Goal: Find specific page/section: Find specific page/section

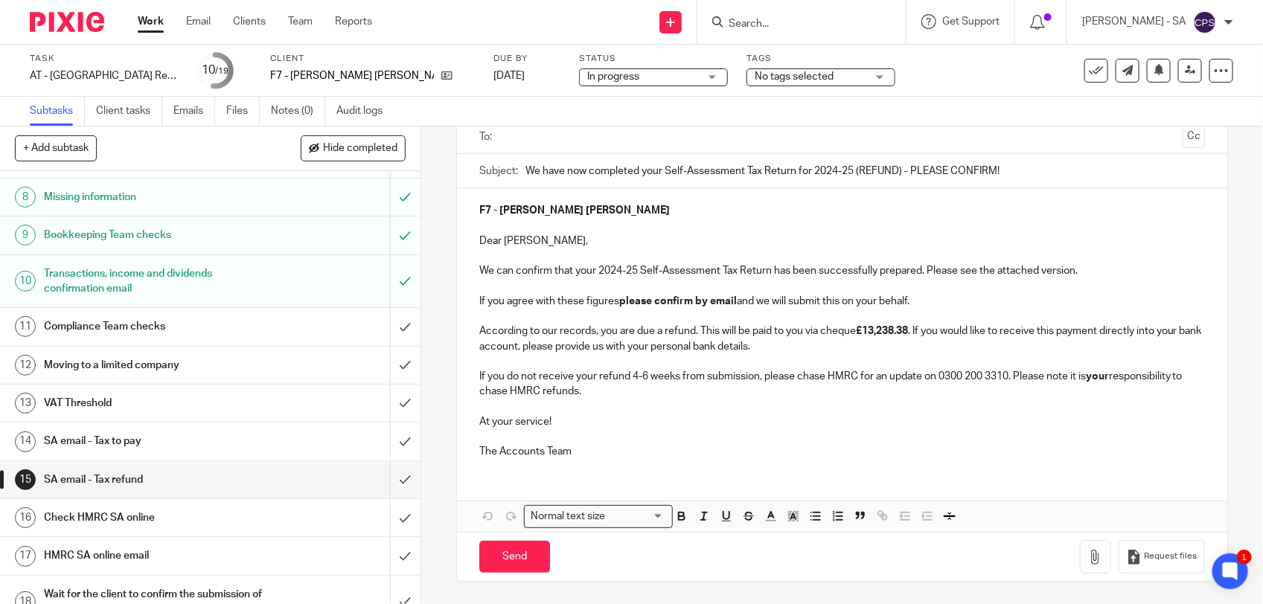
scroll to position [279, 0]
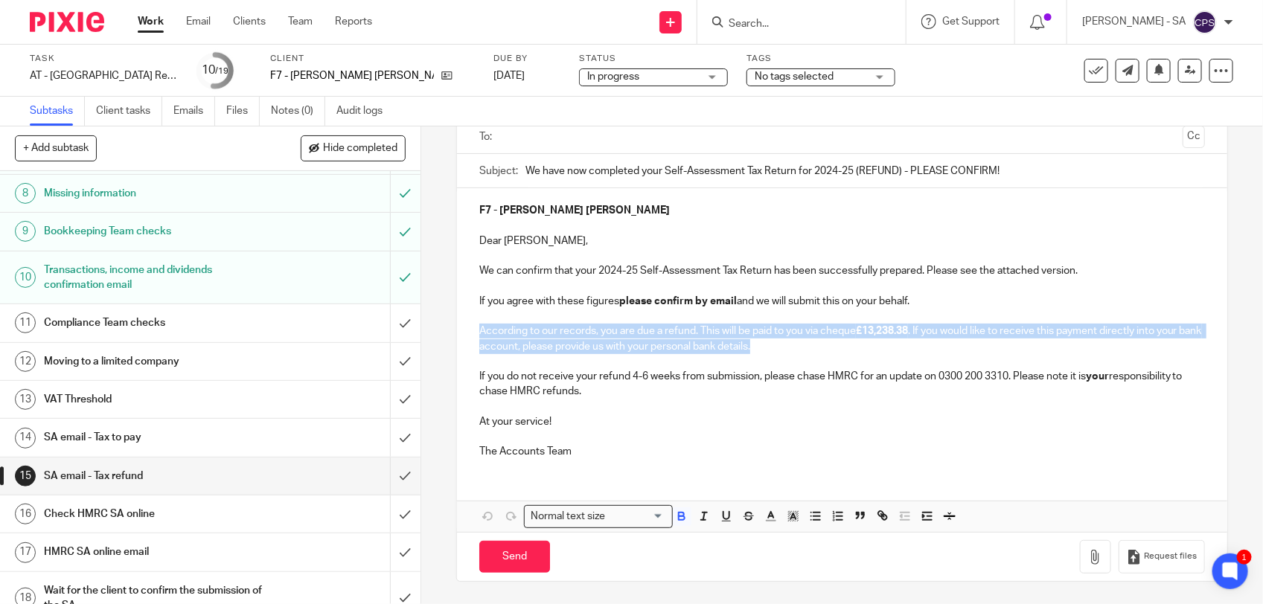
drag, startPoint x: 473, startPoint y: 329, endPoint x: 799, endPoint y: 342, distance: 325.6
click at [799, 342] on p "According to our records, you are due a refund. This will be paid to you via ch…" at bounding box center [842, 339] width 726 height 31
copy p "According to our records, you are due a refund. This will be paid to you via ch…"
click at [689, 333] on p "According to our records, you are due a refund. This will be paid to you via ch…" at bounding box center [842, 339] width 726 height 31
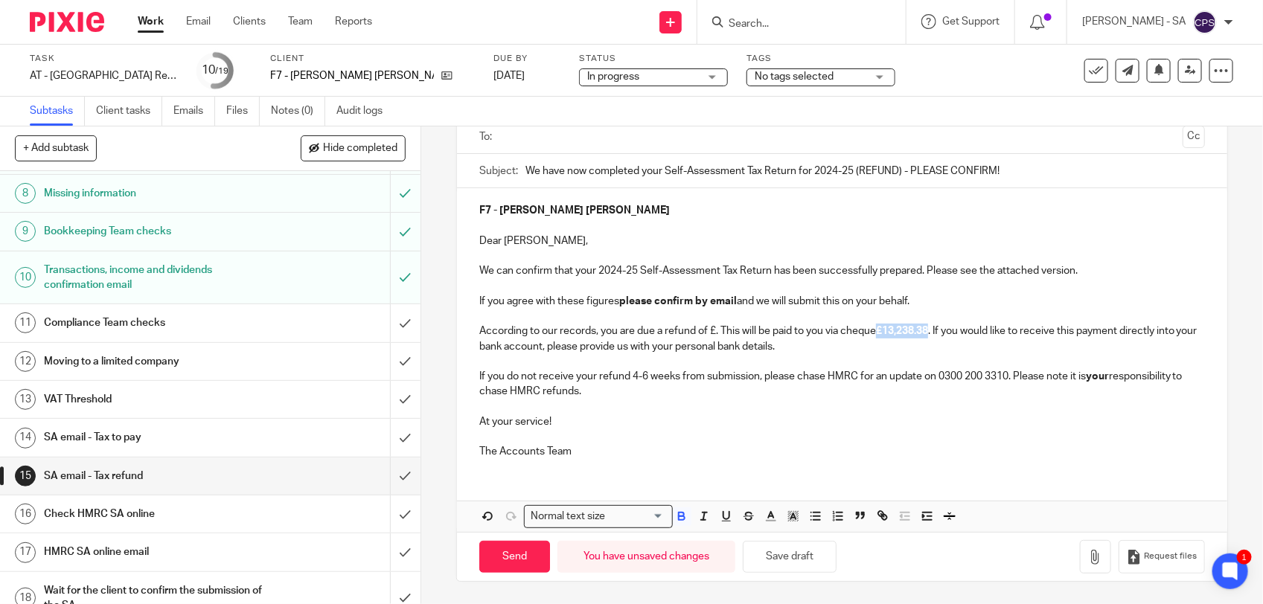
drag, startPoint x: 876, startPoint y: 331, endPoint x: 928, endPoint y: 333, distance: 52.2
click at [928, 333] on strong "£13,238.38" at bounding box center [902, 331] width 52 height 10
copy strong "£13,238.38"
click at [712, 330] on p "According to our records, you are due a refund of £. This will be paid to you v…" at bounding box center [842, 339] width 726 height 31
click at [709, 331] on p "According to our records, you are due a refund of £ £13,238.38 . This will be p…" at bounding box center [842, 339] width 726 height 31
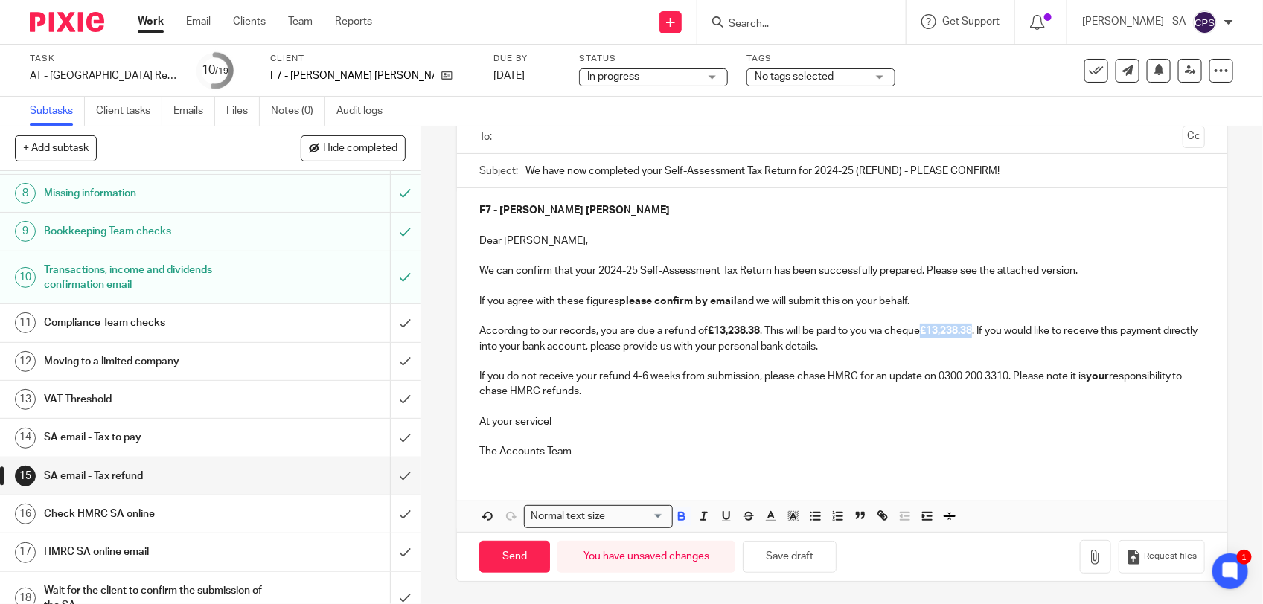
drag, startPoint x: 924, startPoint y: 335, endPoint x: 977, endPoint y: 335, distance: 52.8
click at [972, 335] on strong "£13,238.38" at bounding box center [946, 331] width 52 height 10
click at [789, 555] on button "Save draft" at bounding box center [790, 557] width 94 height 32
click at [296, 116] on link "Notes (0)" at bounding box center [298, 111] width 54 height 29
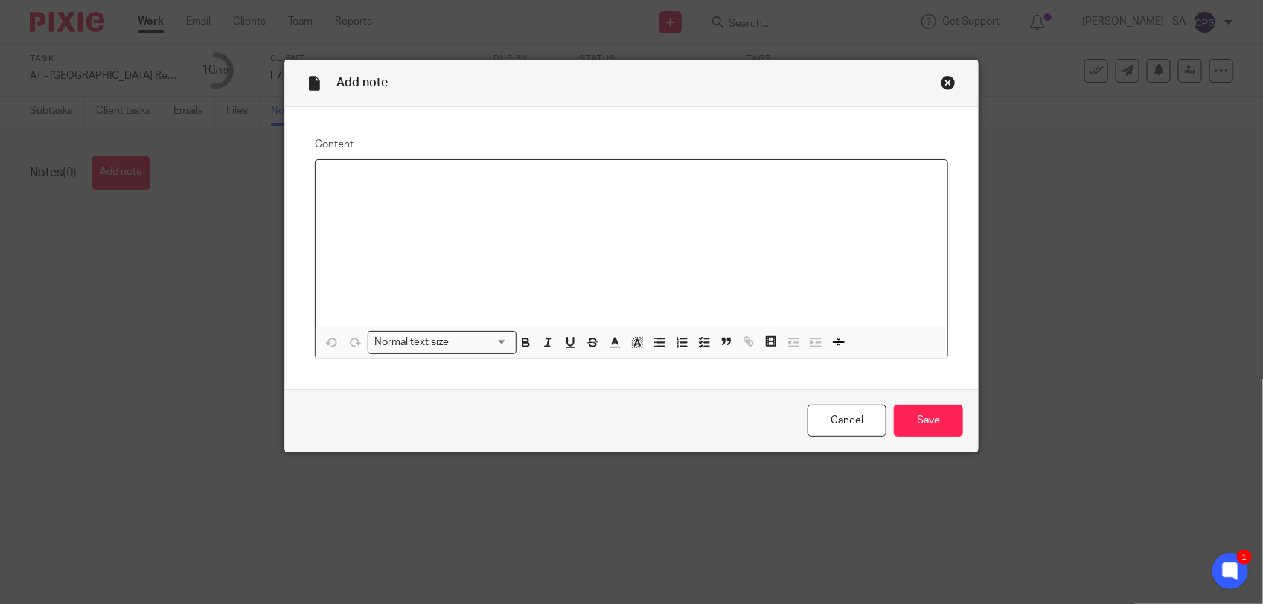
paste div
click at [366, 181] on p "Please check SA and send to the client." at bounding box center [632, 179] width 608 height 15
drag, startPoint x: 321, startPoint y: 182, endPoint x: 512, endPoint y: 188, distance: 191.4
click at [512, 188] on div "Please review SA and send to the client." at bounding box center [632, 243] width 632 height 167
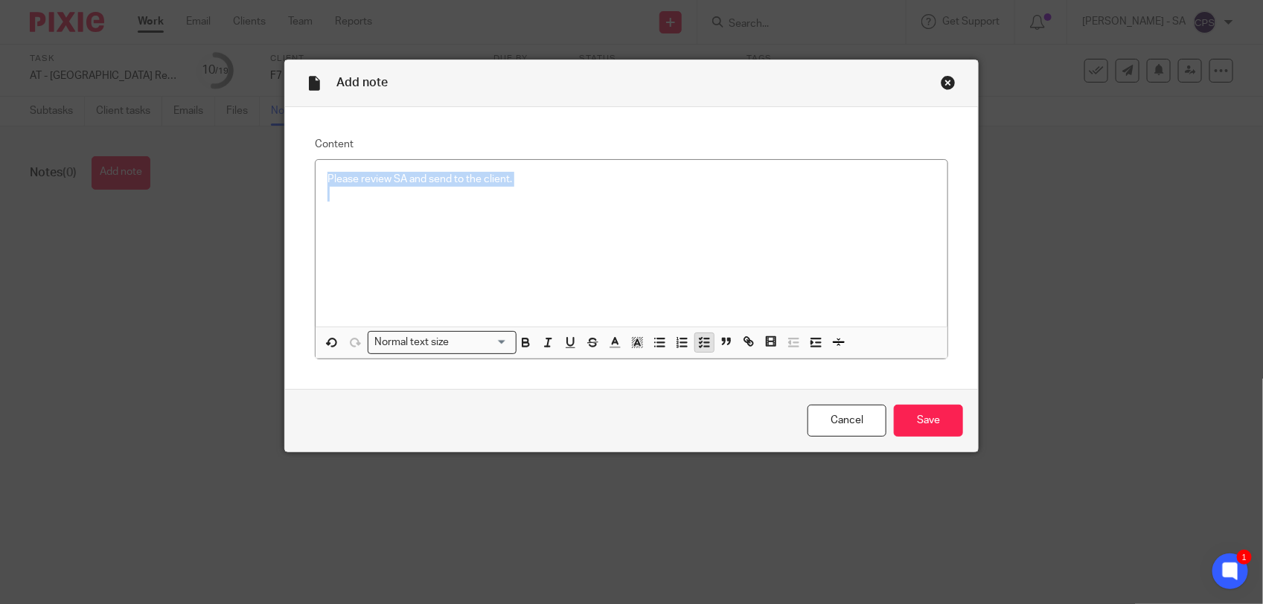
click at [697, 343] on icon "button" at bounding box center [703, 342] width 13 height 13
click at [365, 207] on p at bounding box center [643, 201] width 586 height 15
click at [413, 217] on p "Also, please find" at bounding box center [632, 216] width 608 height 15
click at [473, 213] on p "Also, please find below point; -" at bounding box center [632, 216] width 608 height 15
click at [714, 343] on span "Remove Edit" at bounding box center [736, 344] width 45 height 25
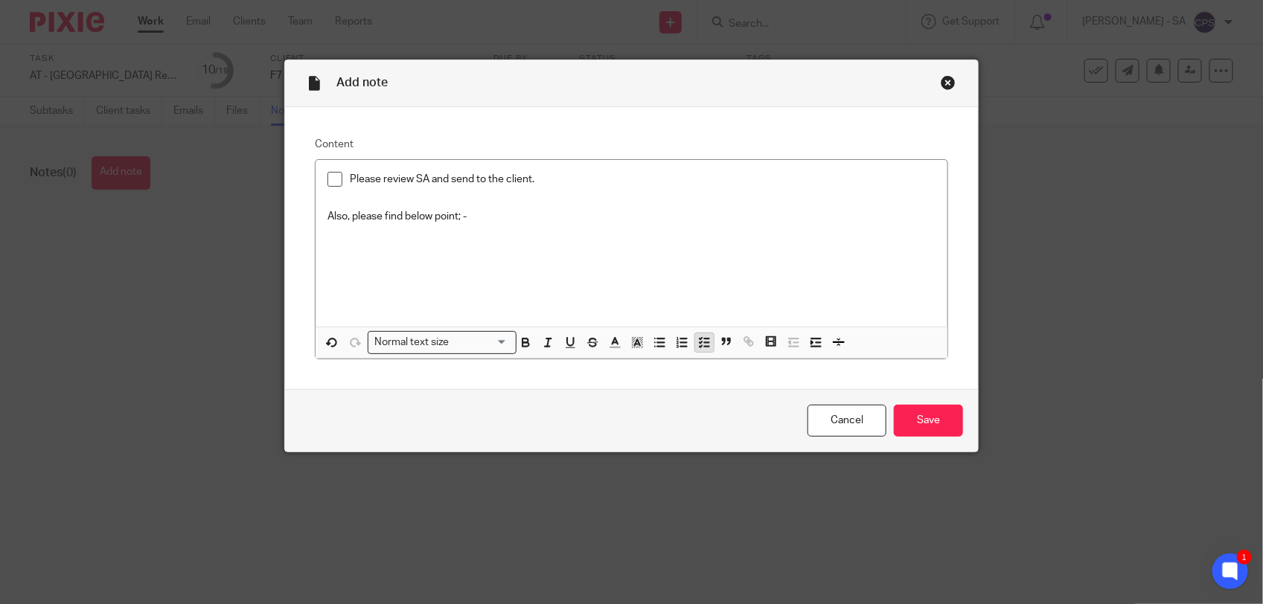
click at [697, 345] on icon "button" at bounding box center [703, 342] width 13 height 13
click at [456, 244] on p "During SA no income" at bounding box center [643, 247] width 586 height 15
click at [388, 244] on p "During SA no income as per the initial questionnaire." at bounding box center [643, 247] width 586 height 15
click at [512, 250] on p "During SA year no income as per the initial questionnaire." at bounding box center [643, 247] width 586 height 15
drag, startPoint x: 342, startPoint y: 249, endPoint x: 627, endPoint y: 248, distance: 285.1
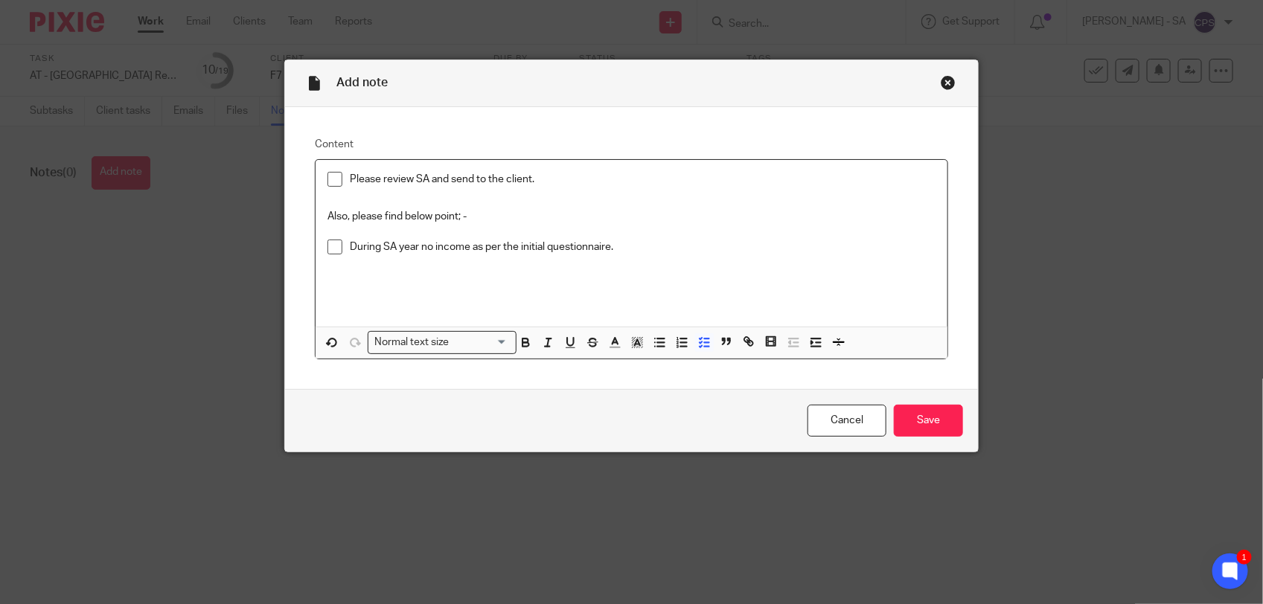
click at [627, 248] on p "During SA year no income as per the initial questionnaire." at bounding box center [643, 247] width 586 height 15
copy p "During SA year no income as per the initial questionnaire."
click at [341, 244] on li "During SA year no income as per the initial questionnaire." at bounding box center [632, 251] width 608 height 22
drag, startPoint x: 343, startPoint y: 244, endPoint x: 618, endPoint y: 254, distance: 274.8
click at [618, 254] on p "During SA year no income as per the initial questionnaire." at bounding box center [643, 247] width 586 height 15
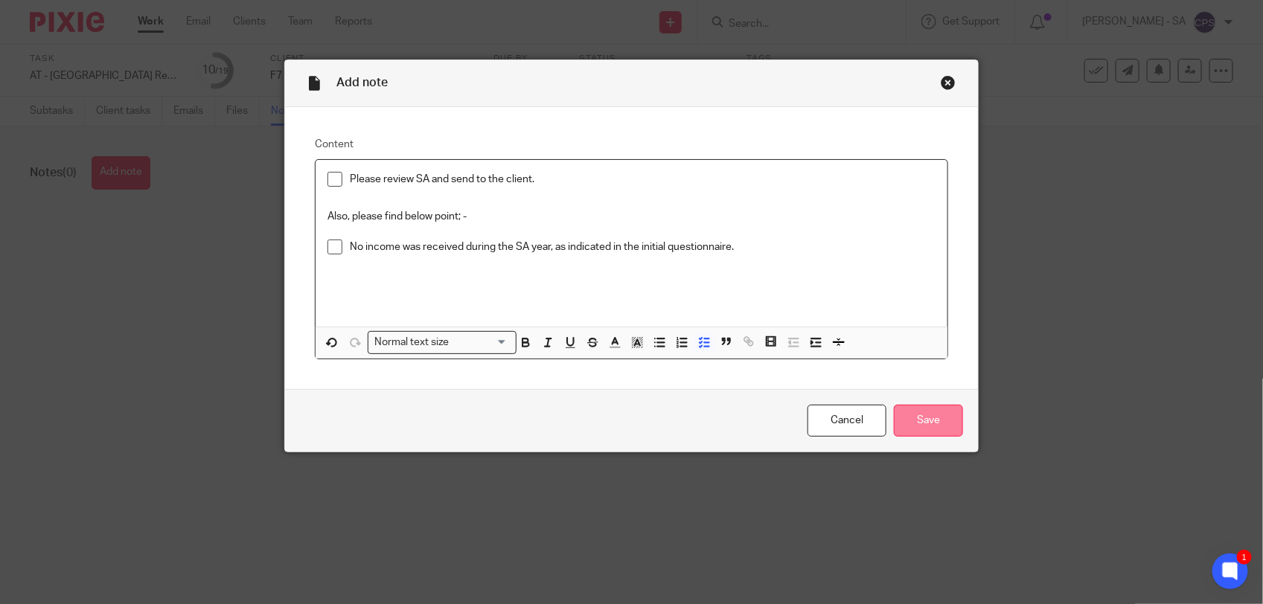
click at [905, 419] on input "Save" at bounding box center [928, 421] width 69 height 32
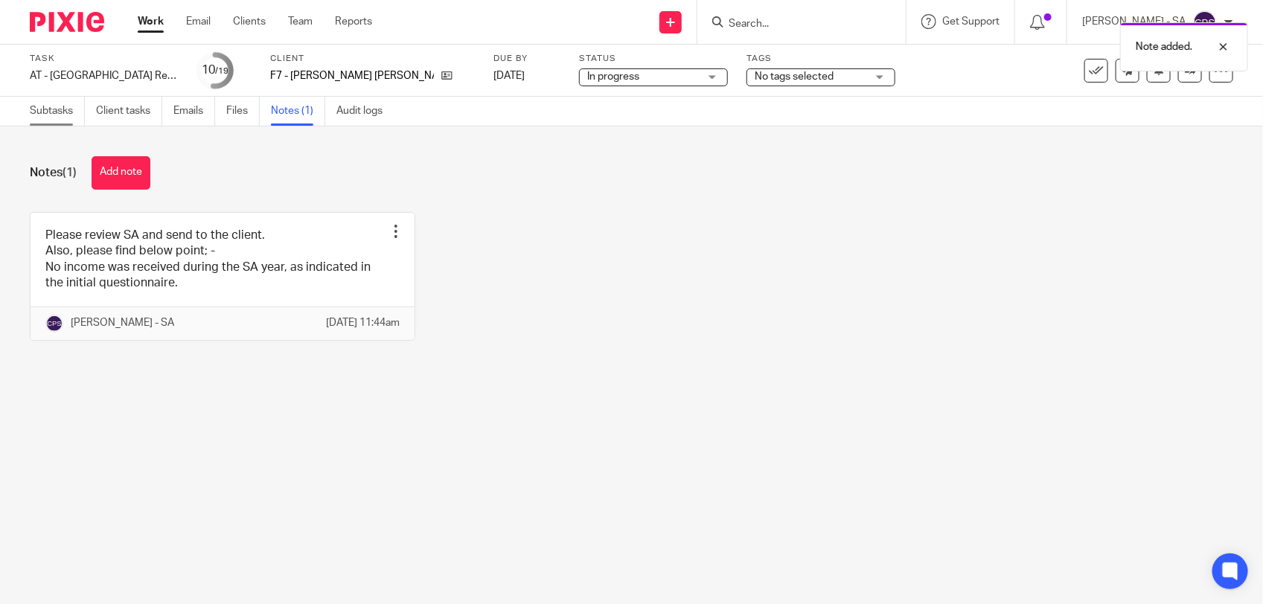
click at [60, 105] on link "Subtasks" at bounding box center [57, 111] width 55 height 29
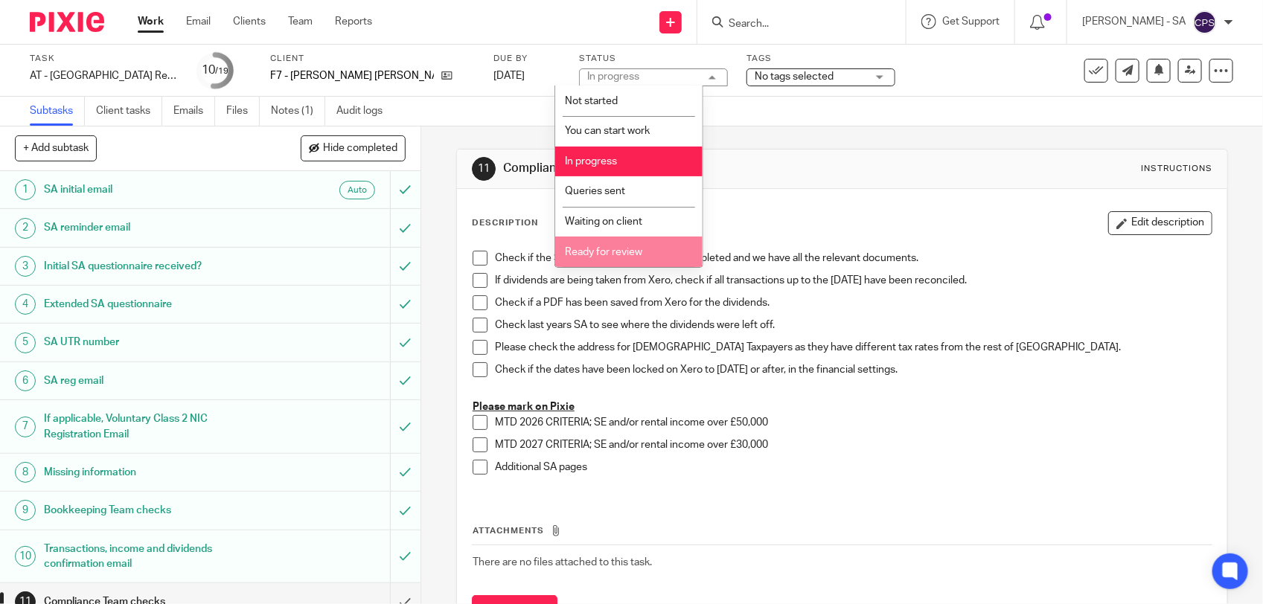
click at [607, 253] on span "Ready for review" at bounding box center [603, 252] width 77 height 10
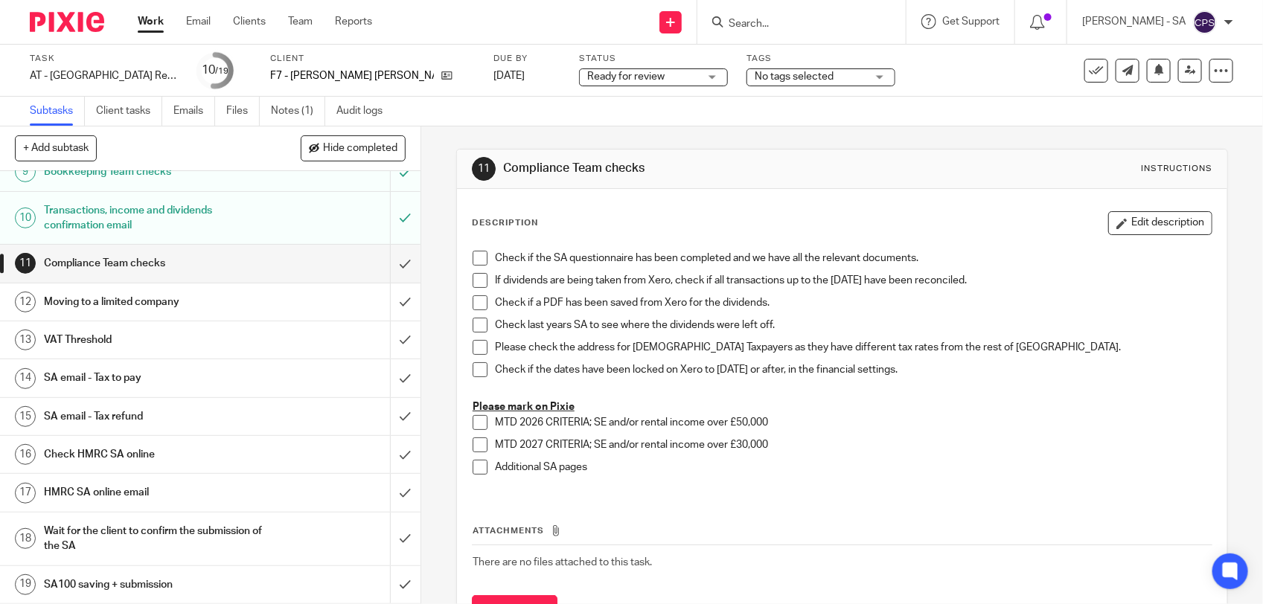
scroll to position [342, 0]
click at [197, 410] on h1 "SA email - Tax refund" at bounding box center [154, 417] width 221 height 22
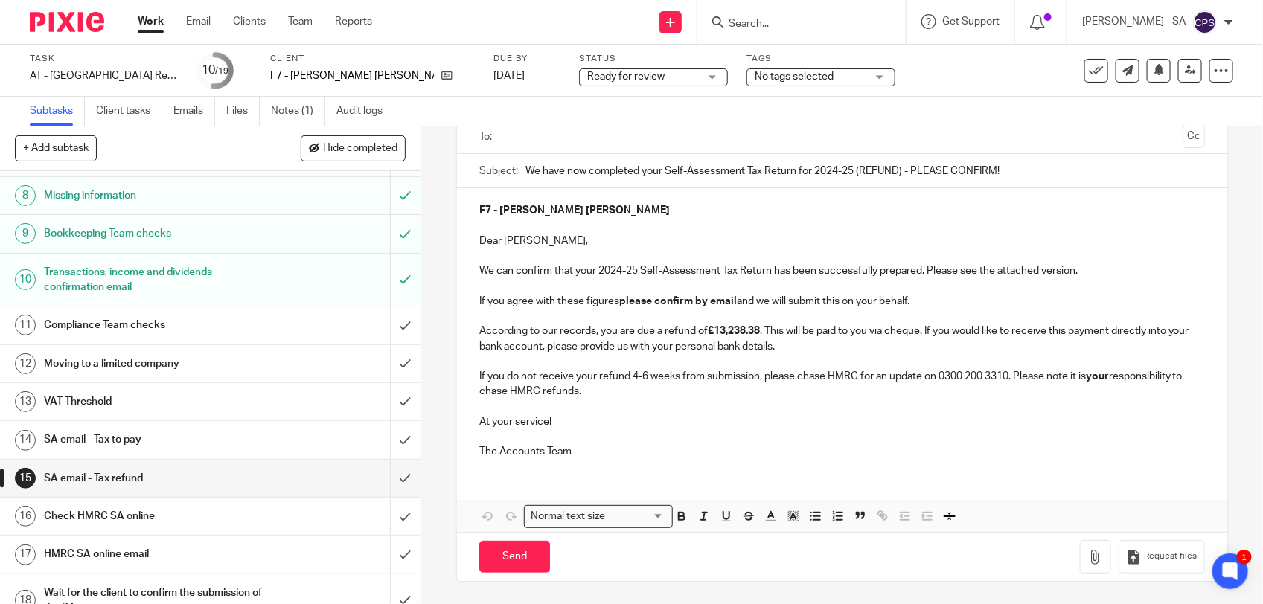
scroll to position [279, 0]
click at [302, 114] on link "Notes (1)" at bounding box center [298, 111] width 54 height 29
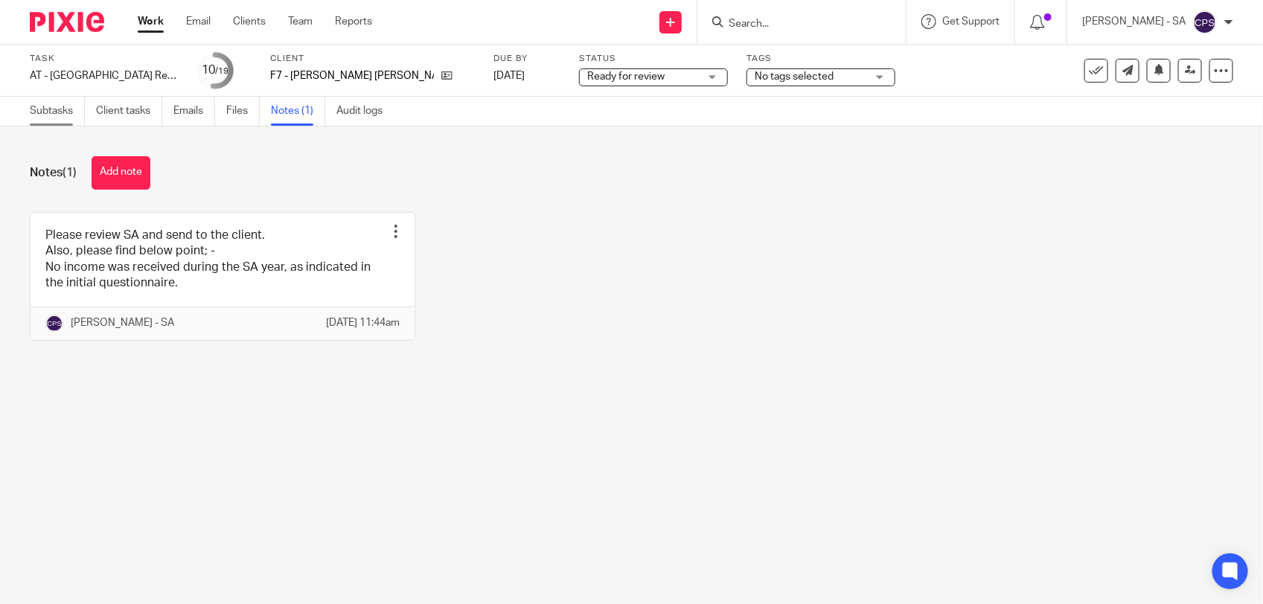
click at [53, 118] on link "Subtasks" at bounding box center [57, 111] width 55 height 29
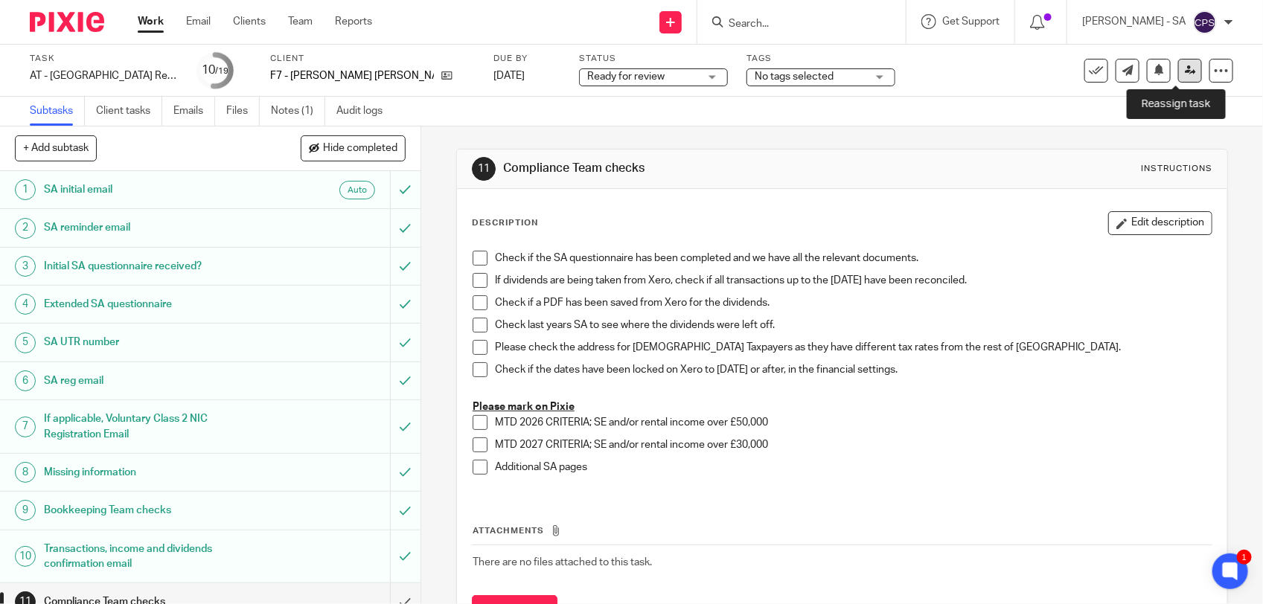
click at [1185, 69] on icon at bounding box center [1190, 70] width 11 height 11
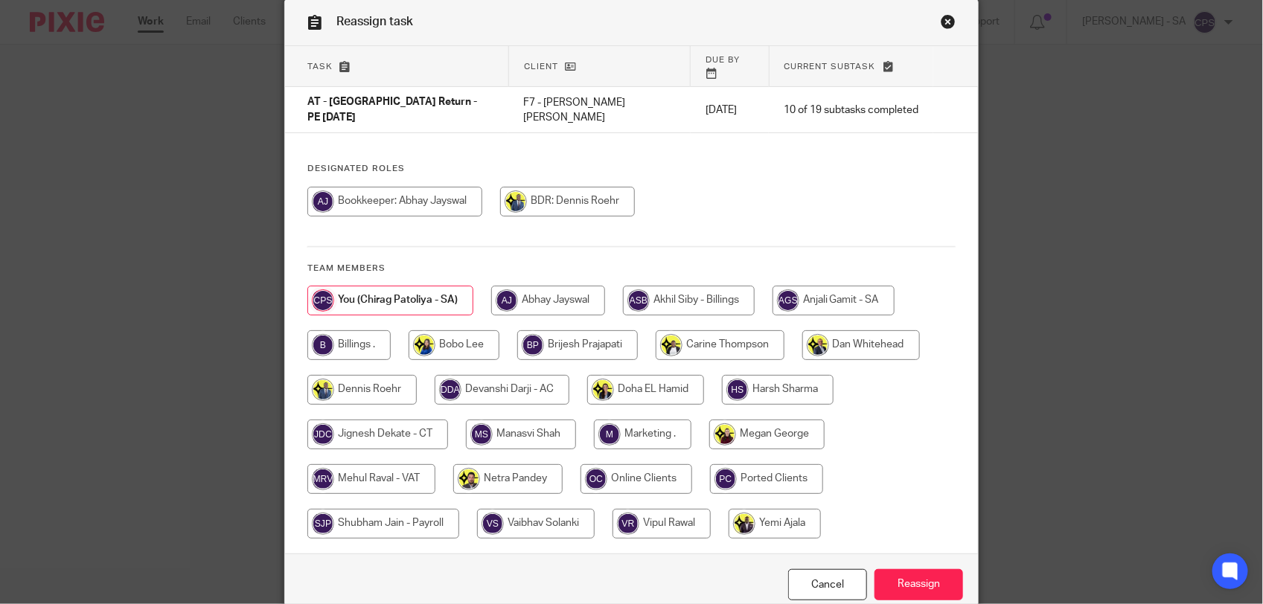
scroll to position [93, 0]
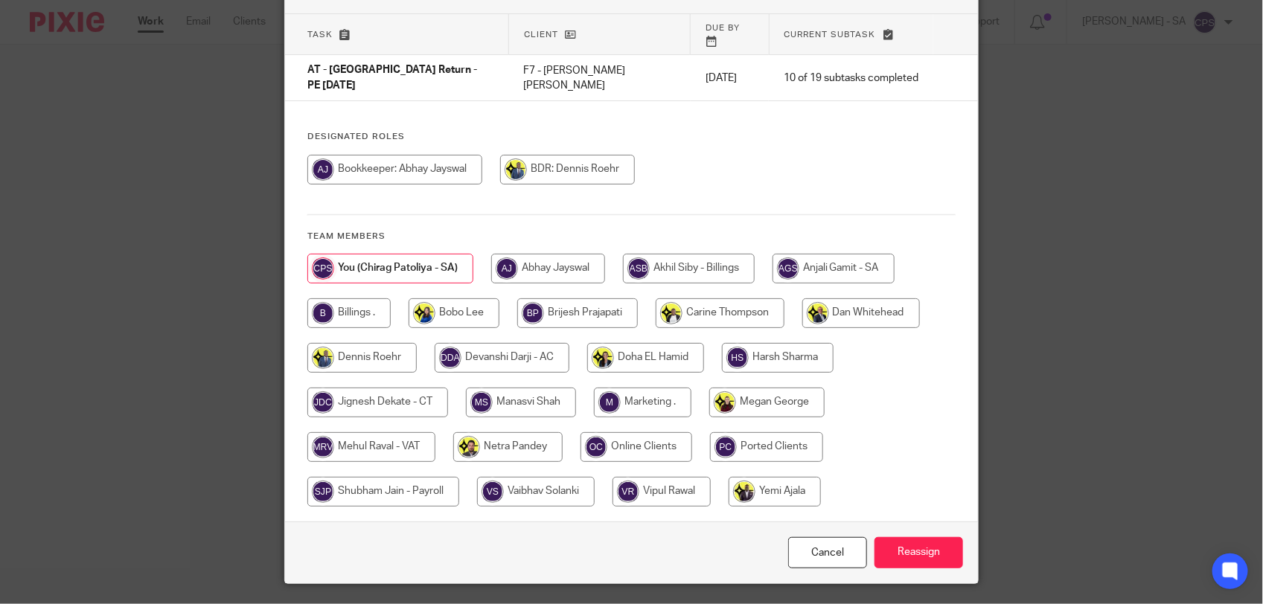
click at [508, 432] on input "radio" at bounding box center [507, 447] width 109 height 30
radio input "true"
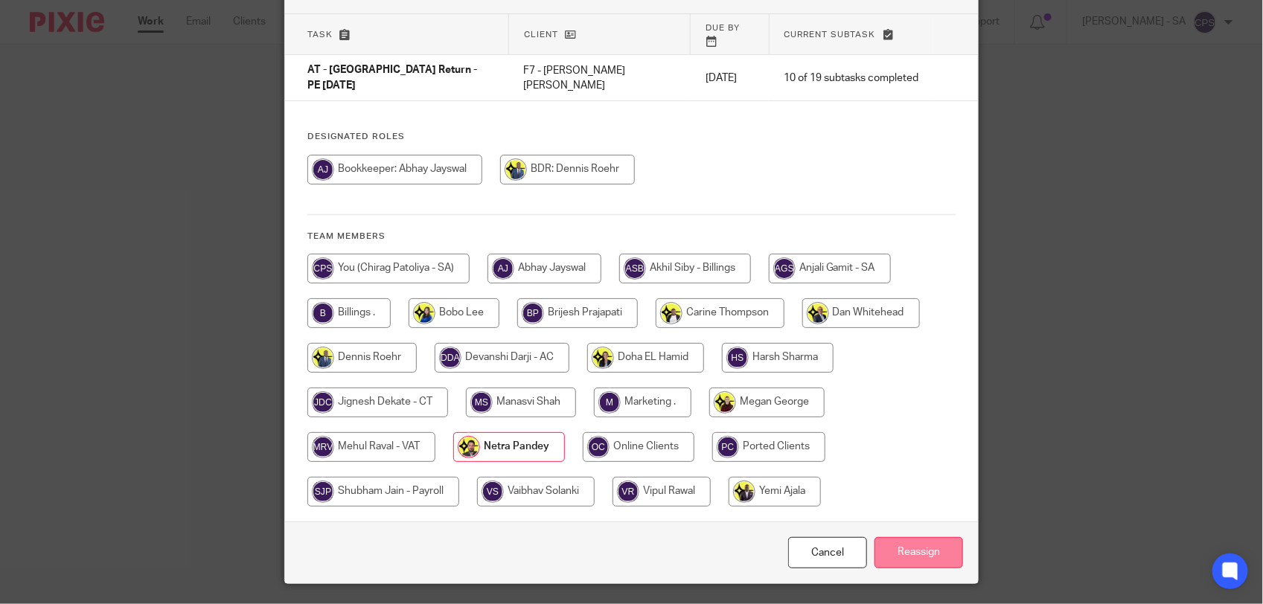
click at [897, 537] on input "Reassign" at bounding box center [919, 553] width 89 height 32
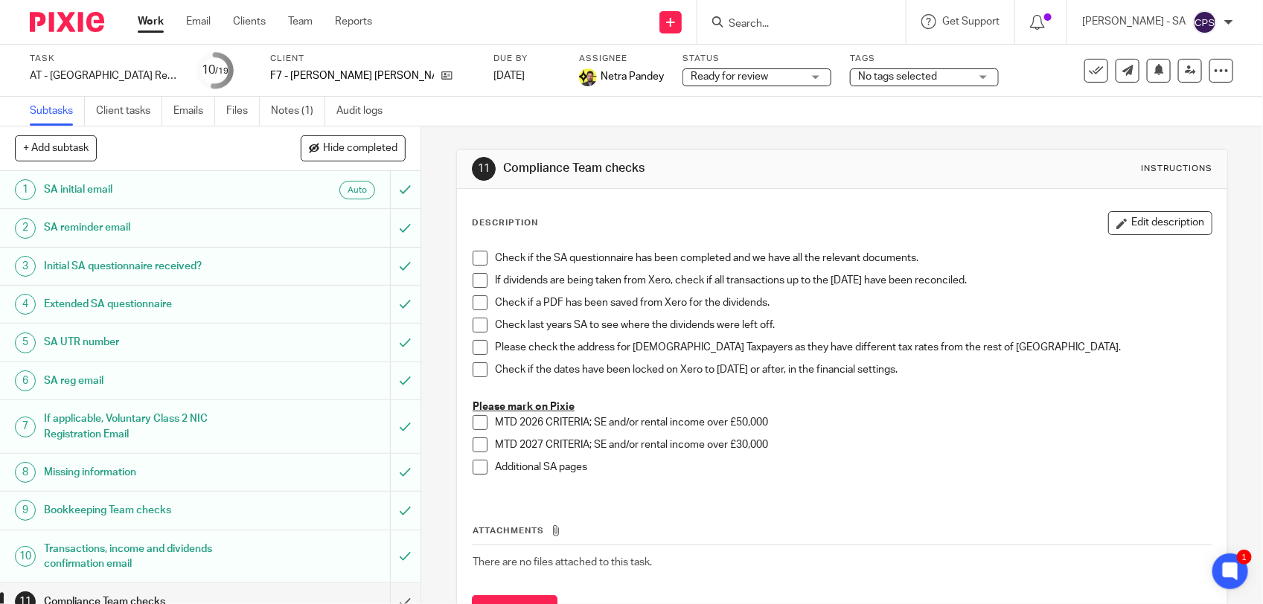
click at [749, 19] on input "Search" at bounding box center [794, 24] width 134 height 13
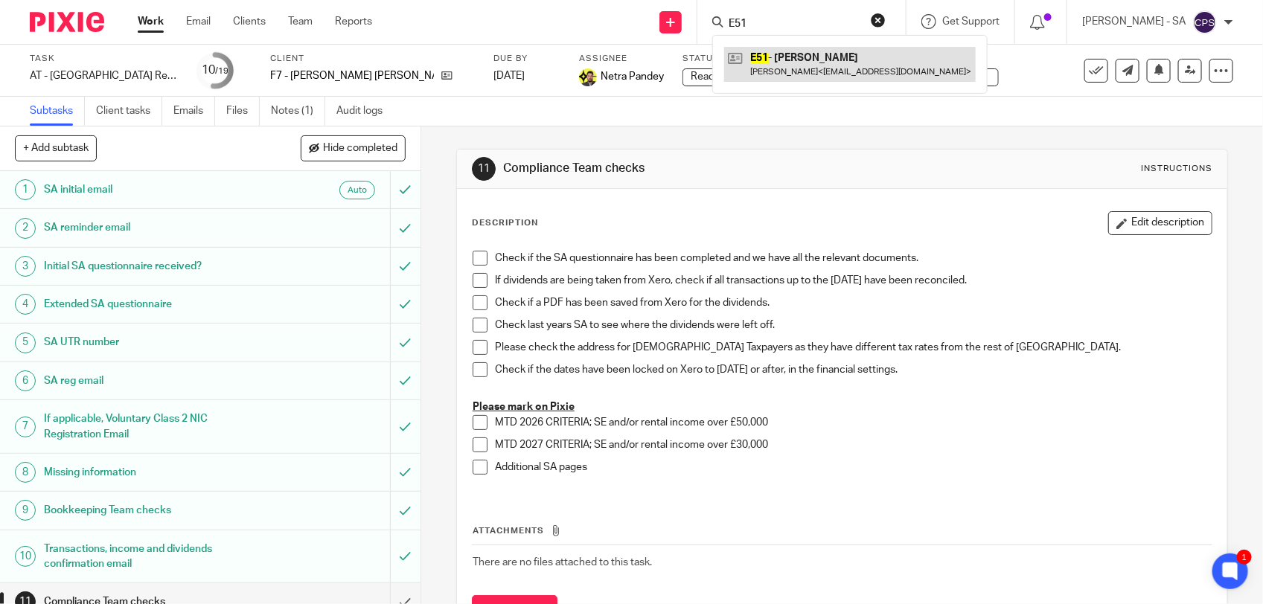
type input "E51"
click at [776, 49] on link at bounding box center [850, 64] width 252 height 34
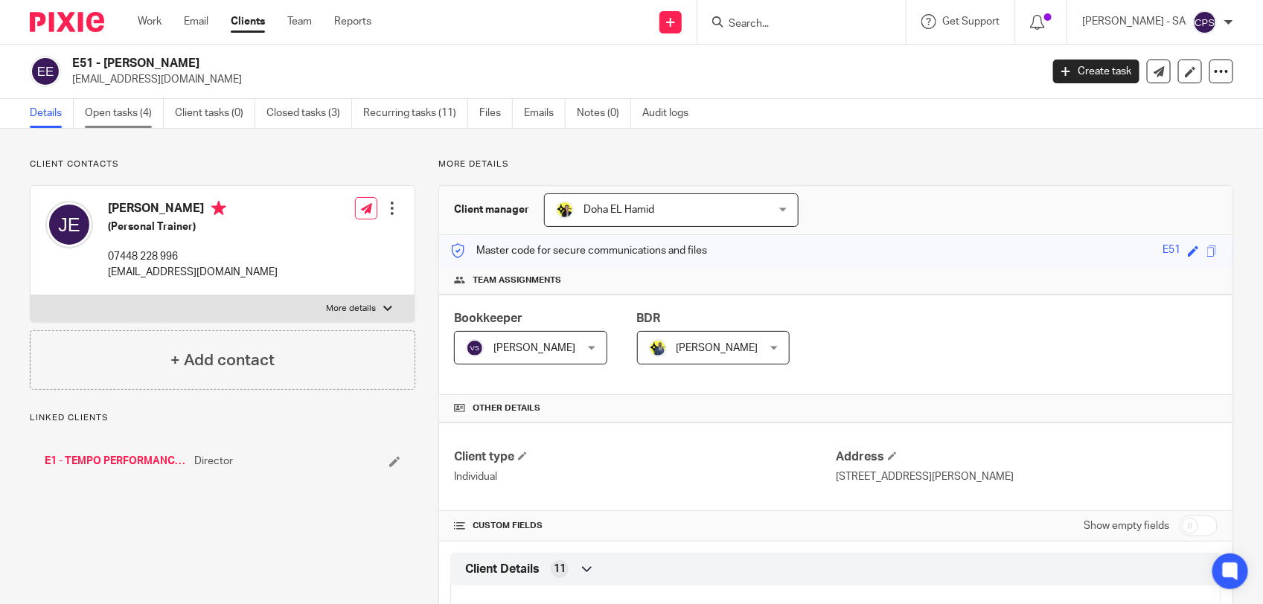
click at [119, 115] on link "Open tasks (4)" at bounding box center [124, 113] width 79 height 29
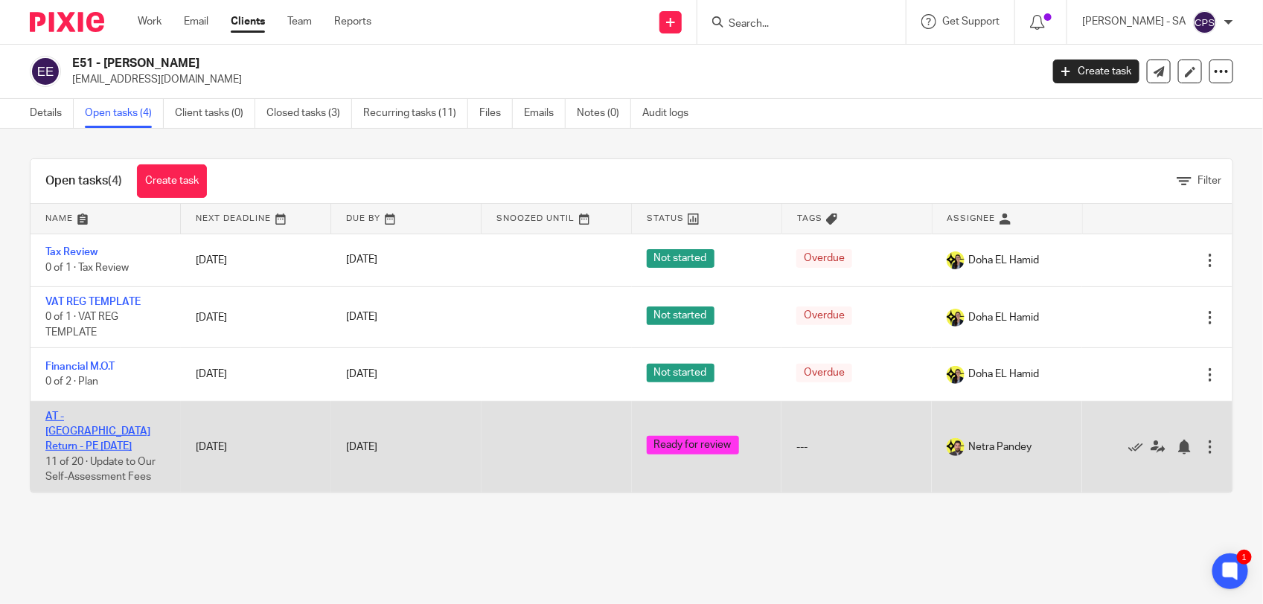
click at [98, 415] on link "AT - [GEOGRAPHIC_DATA] Return - PE [DATE]" at bounding box center [97, 432] width 105 height 41
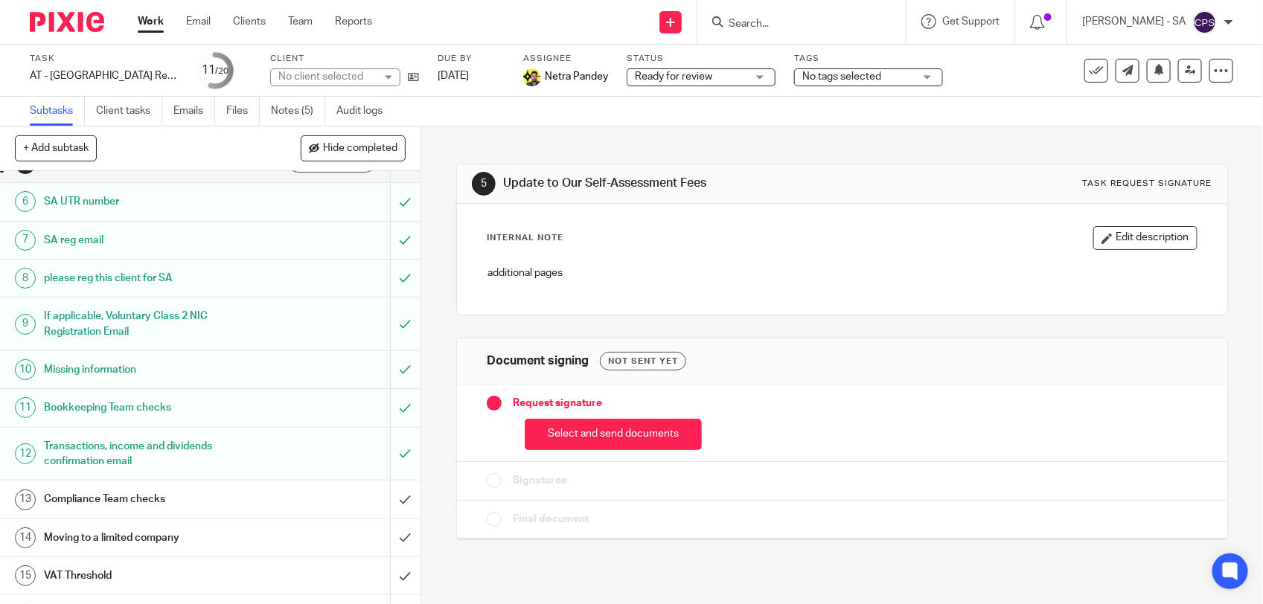
scroll to position [279, 0]
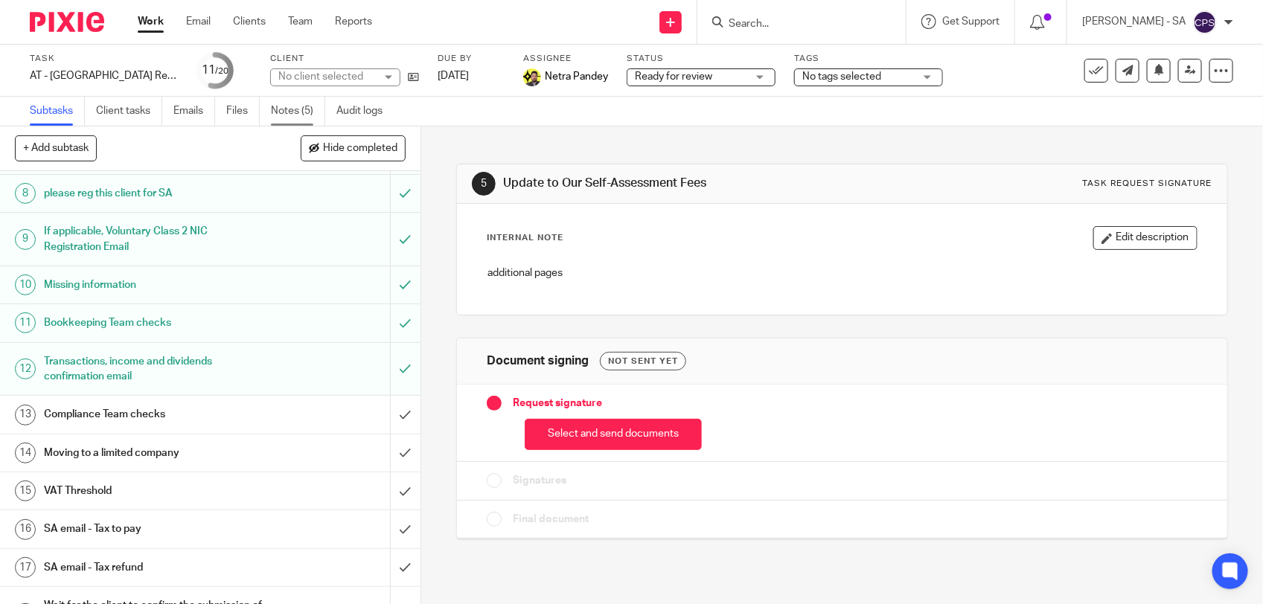
click at [302, 108] on link "Notes (5)" at bounding box center [298, 111] width 54 height 29
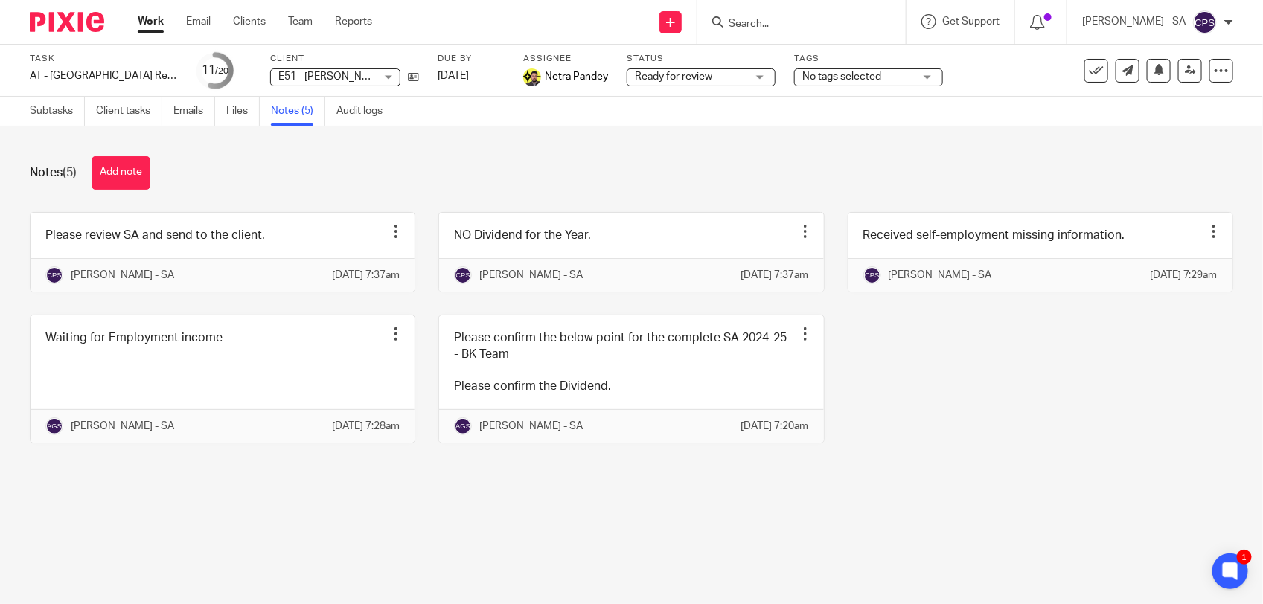
click at [750, 27] on input "Search" at bounding box center [794, 24] width 134 height 13
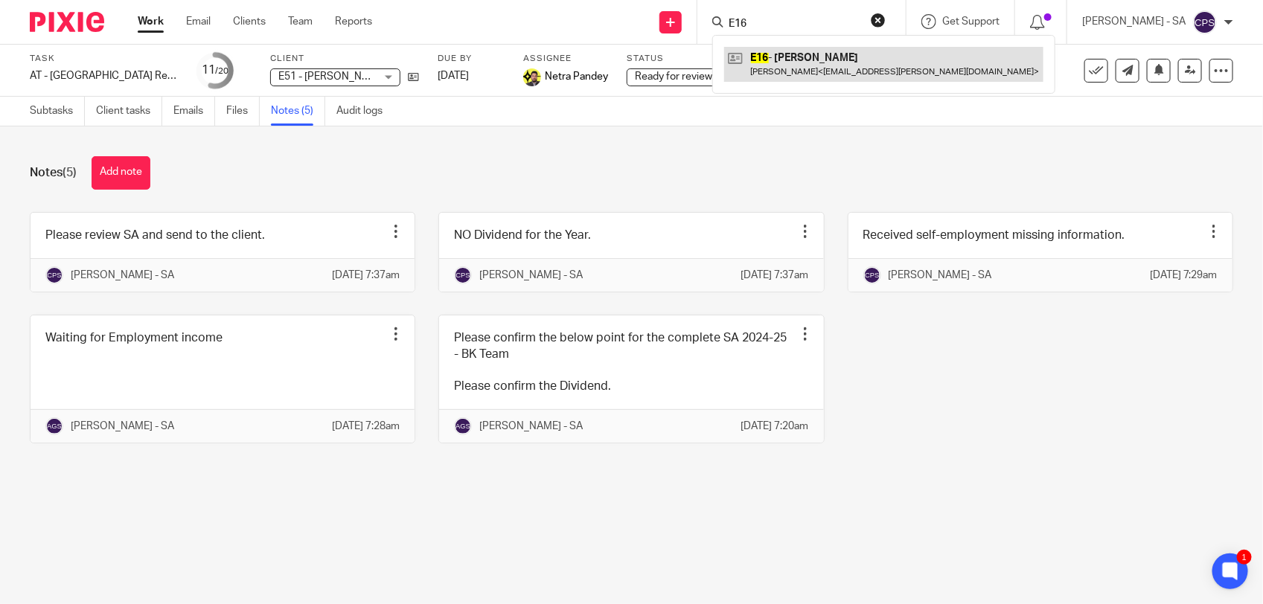
type input "E16"
click at [795, 61] on link at bounding box center [883, 64] width 319 height 34
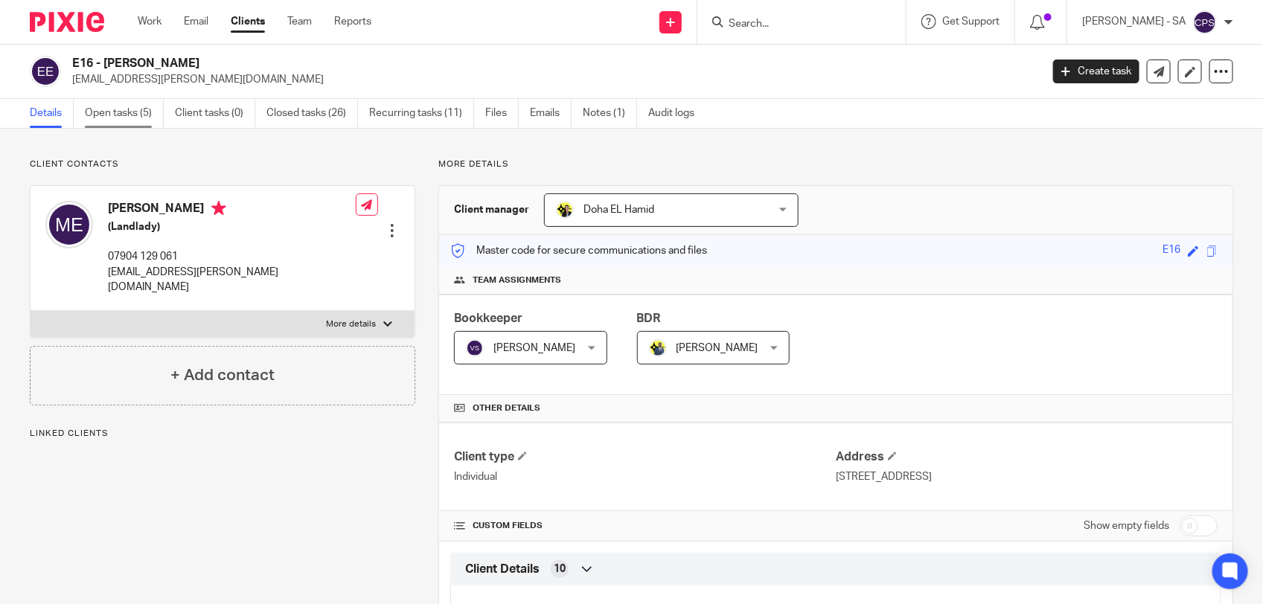
click at [109, 117] on link "Open tasks (5)" at bounding box center [124, 113] width 79 height 29
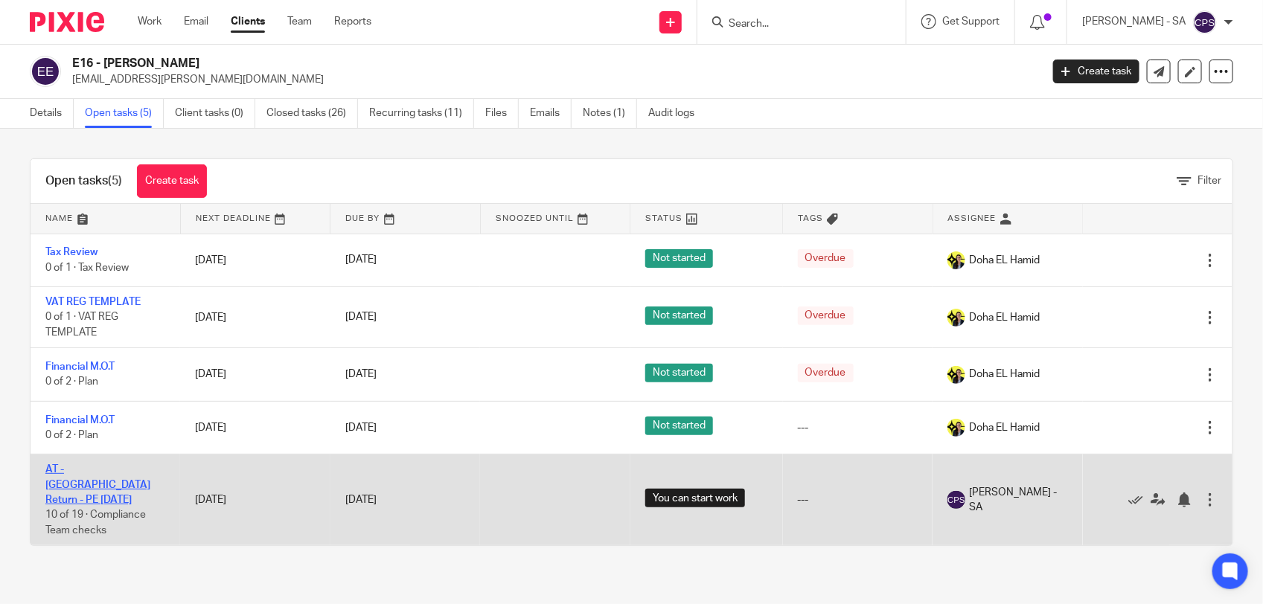
click at [100, 470] on link "AT - [GEOGRAPHIC_DATA] Return - PE [DATE]" at bounding box center [97, 484] width 105 height 41
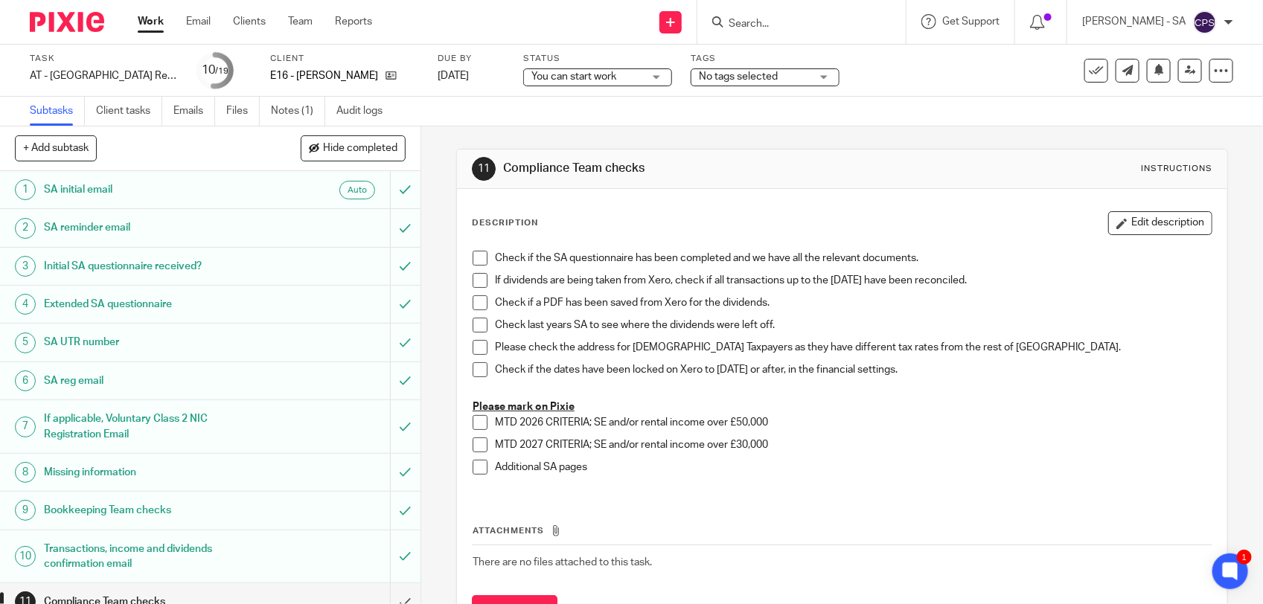
click at [773, 19] on input "Search" at bounding box center [794, 24] width 134 height 13
click at [802, 31] on form at bounding box center [806, 22] width 159 height 19
click at [758, 22] on input "Search" at bounding box center [794, 24] width 134 height 13
paste input "[PERSON_NAME]"
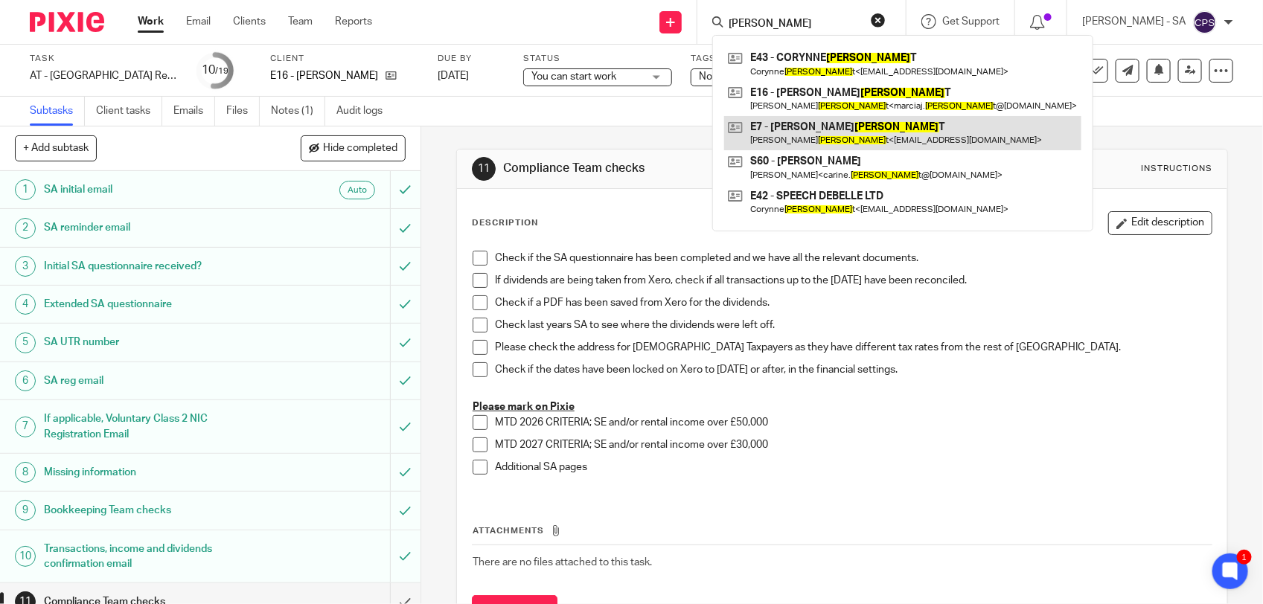
type input "[PERSON_NAME]"
